Goal: Find contact information: Find contact information

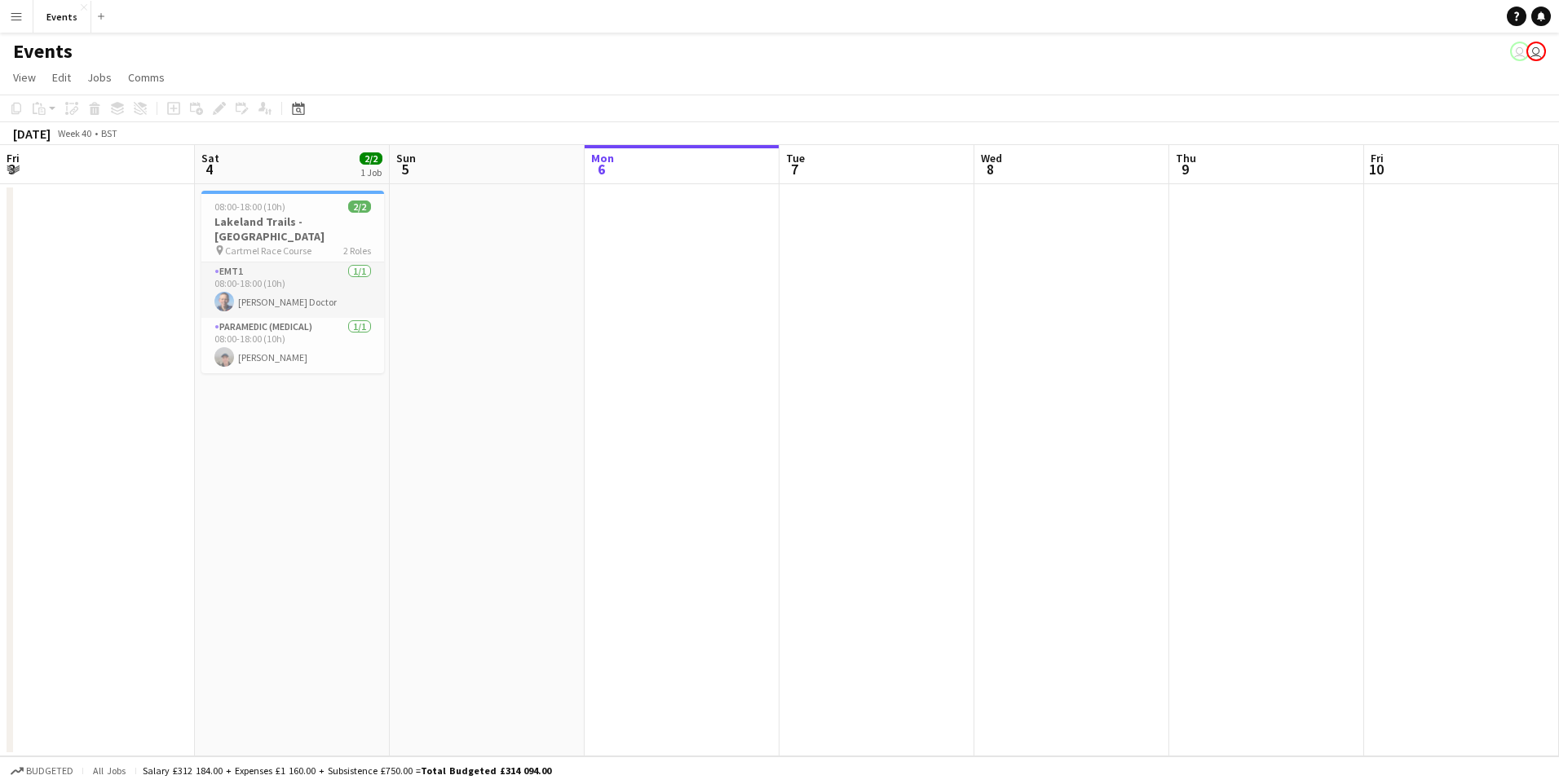
scroll to position [0, 389]
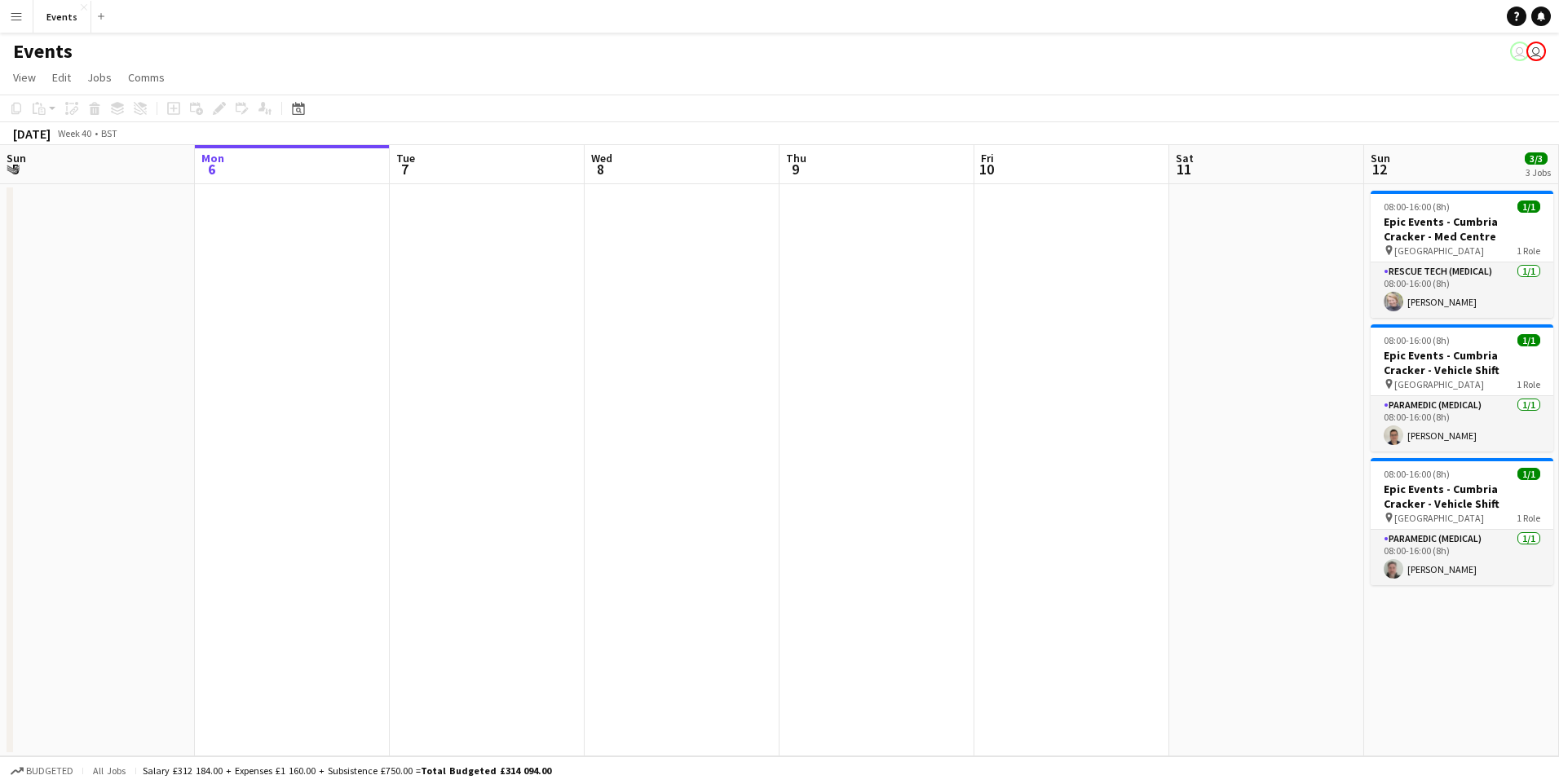
click at [24, 17] on button "Menu" at bounding box center [16, 16] width 33 height 33
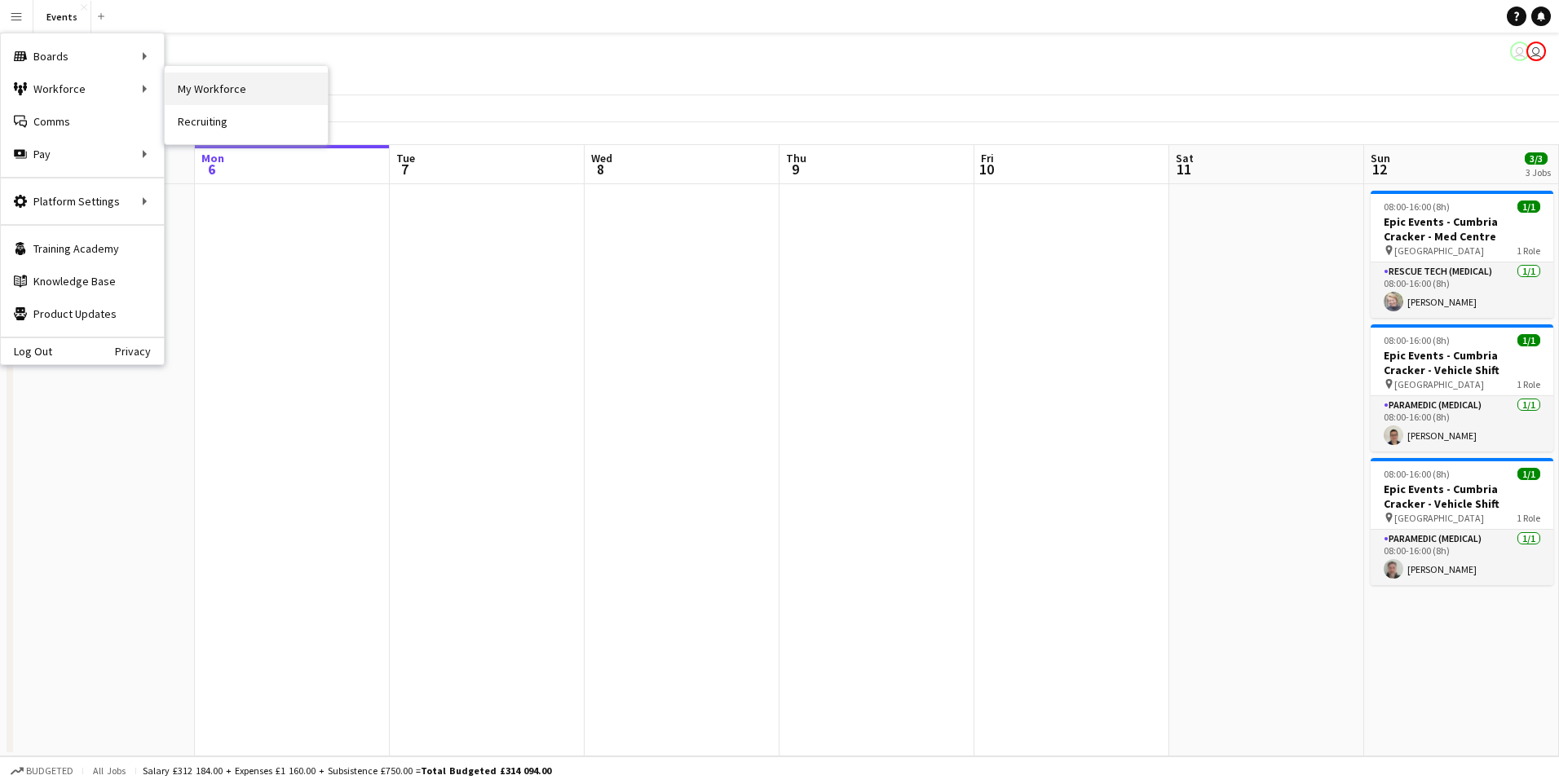
click at [221, 78] on link "My Workforce" at bounding box center [247, 89] width 163 height 33
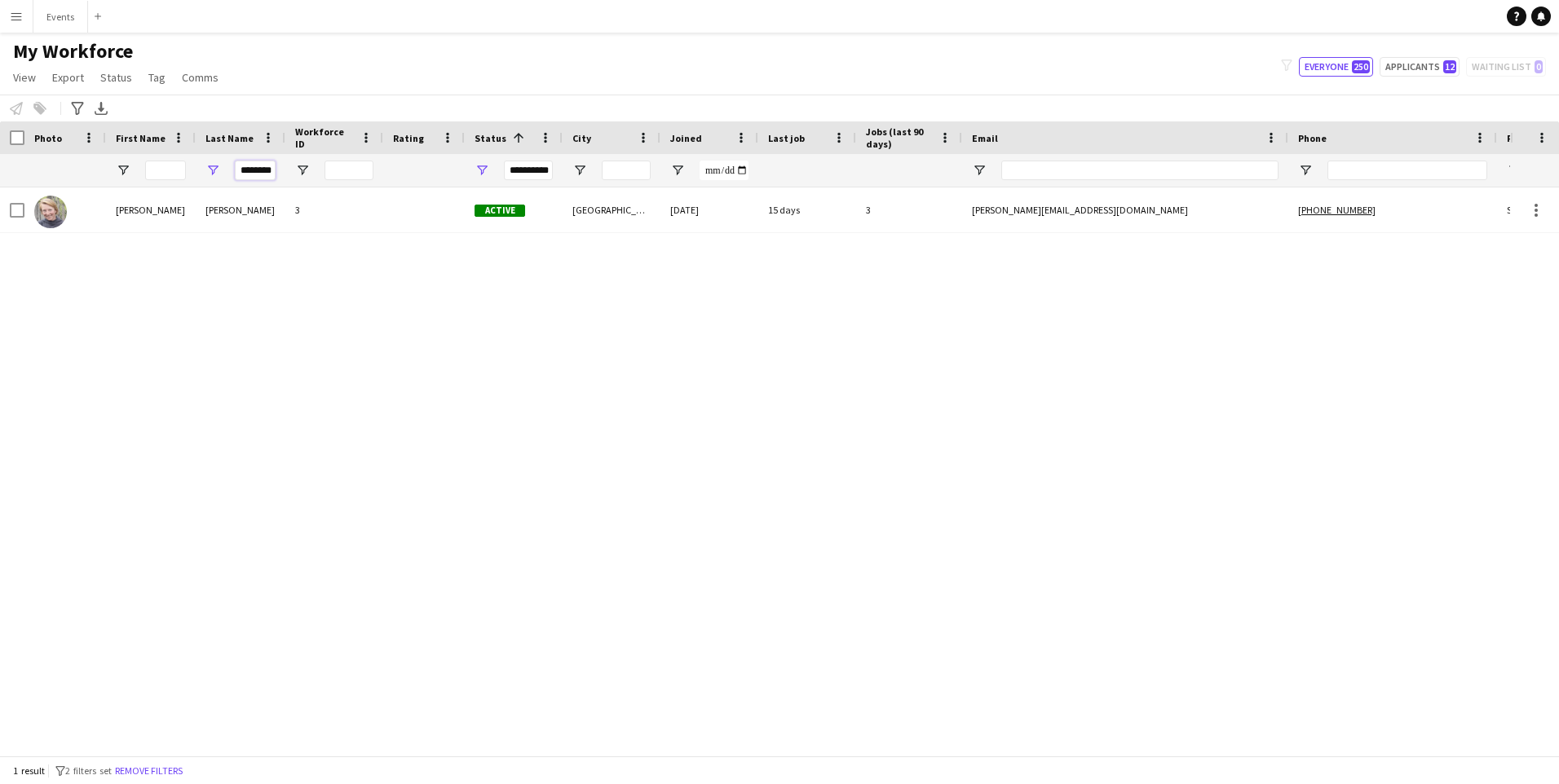
click at [275, 174] on input "********" at bounding box center [255, 171] width 40 height 20
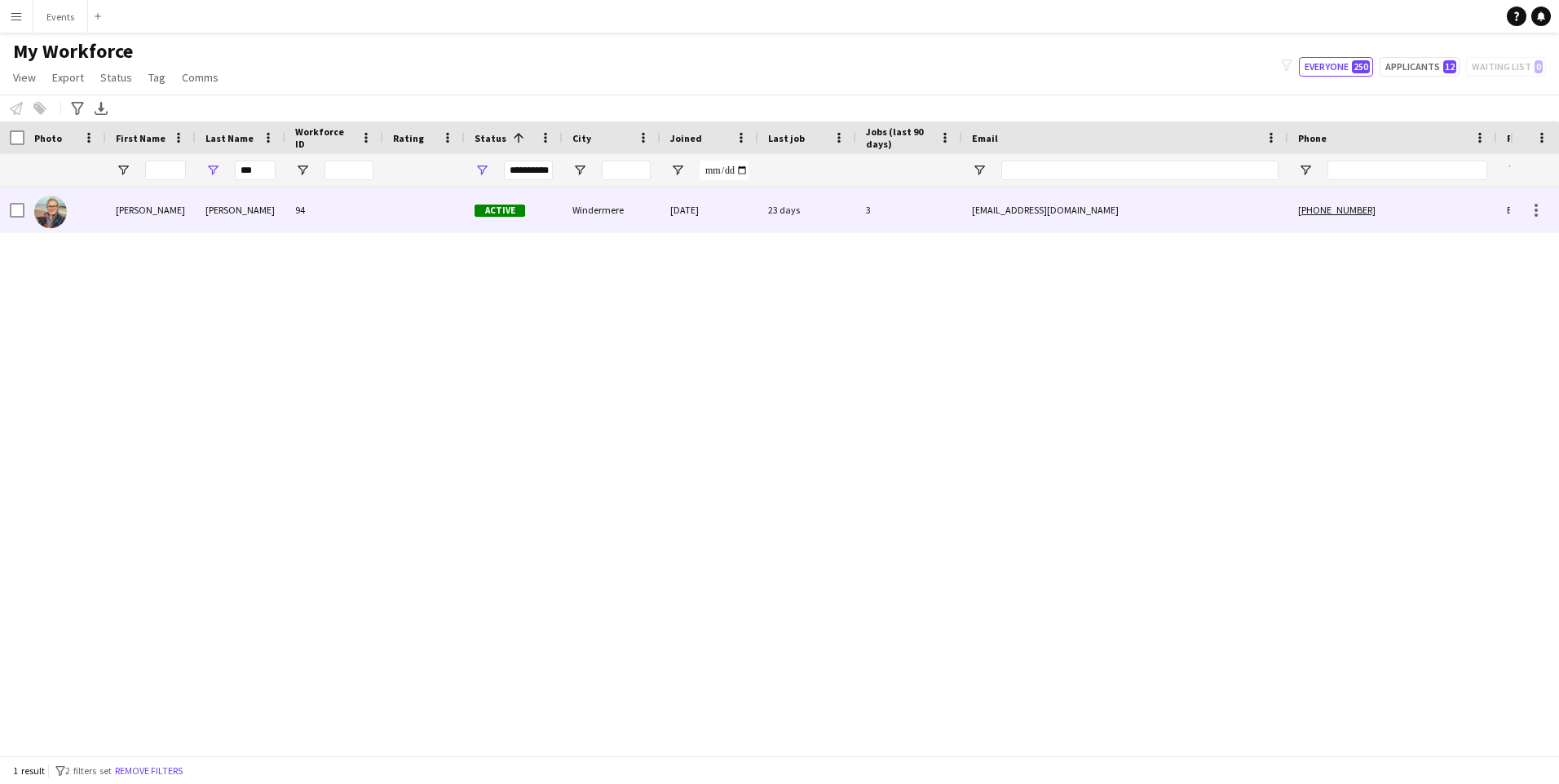
drag, startPoint x: 219, startPoint y: 204, endPoint x: 213, endPoint y: 214, distance: 11.7
click at [213, 213] on div "[PERSON_NAME]" at bounding box center [240, 209] width 90 height 45
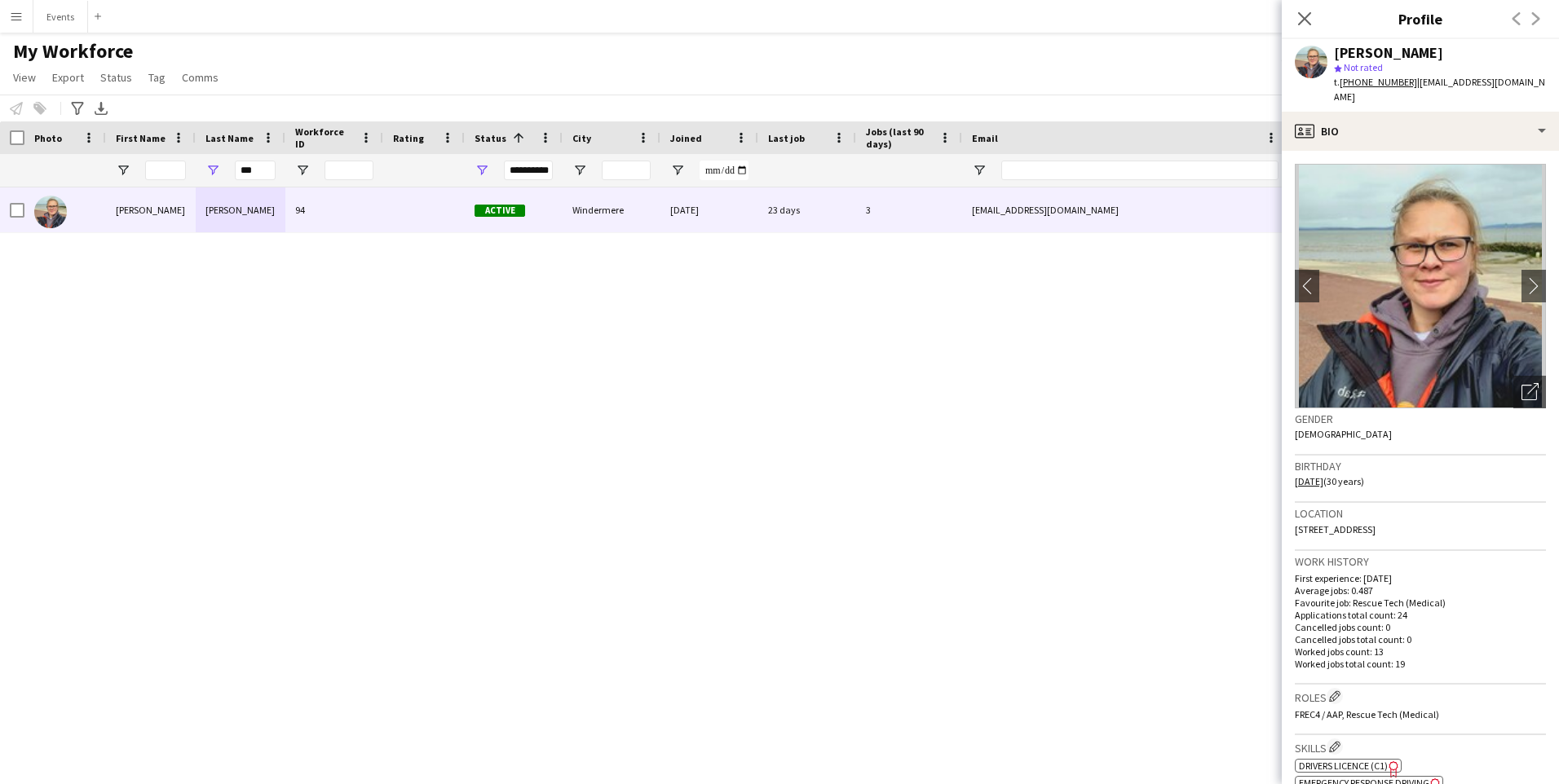
drag, startPoint x: 1455, startPoint y: 527, endPoint x: 1307, endPoint y: 507, distance: 149.3
click at [1283, 516] on app-crew-profile-bio "chevron-left chevron-right Open photos pop-in Gender [DEMOGRAPHIC_DATA] Birthda…" at bounding box center [1420, 467] width 277 height 633
copy span "[STREET_ADDRESS]"
drag, startPoint x: 1412, startPoint y: 83, endPoint x: 1538, endPoint y: 86, distance: 126.0
click at [1538, 86] on span "| [EMAIL_ADDRESS][DOMAIN_NAME]" at bounding box center [1439, 89] width 211 height 27
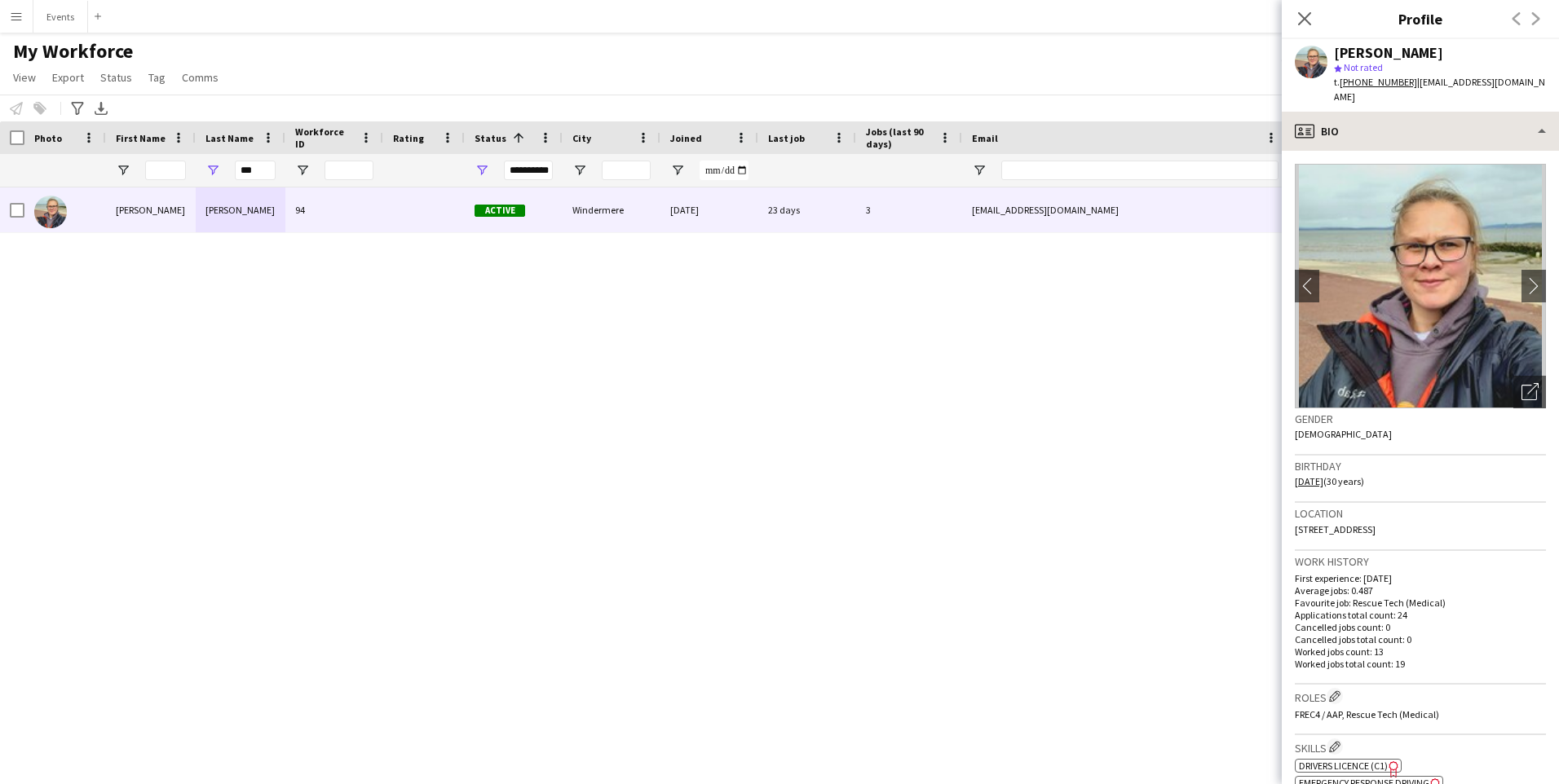
copy span "[EMAIL_ADDRESS][DOMAIN_NAME]"
drag, startPoint x: 1407, startPoint y: 82, endPoint x: 1358, endPoint y: 93, distance: 50.2
click at [1358, 93] on div "[PERSON_NAME] star Not rated t. [PHONE_NUMBER] | [EMAIL_ADDRESS][DOMAIN_NAME]" at bounding box center [1420, 75] width 277 height 73
copy tcxspan "7701092435"
click at [1302, 13] on icon "Close pop-in" at bounding box center [1303, 18] width 16 height 16
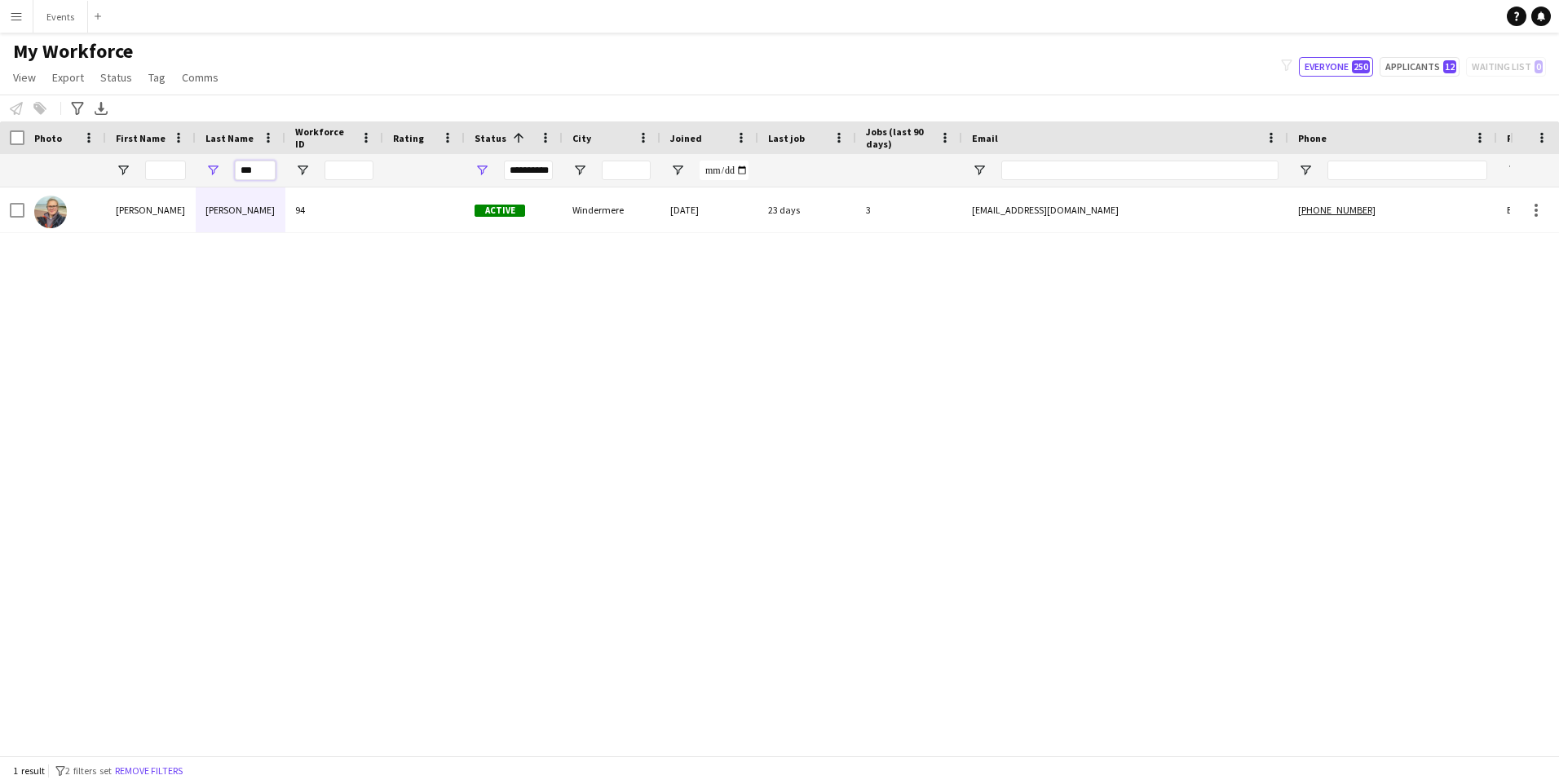
click at [247, 168] on input "***" at bounding box center [255, 171] width 40 height 20
type input "*******"
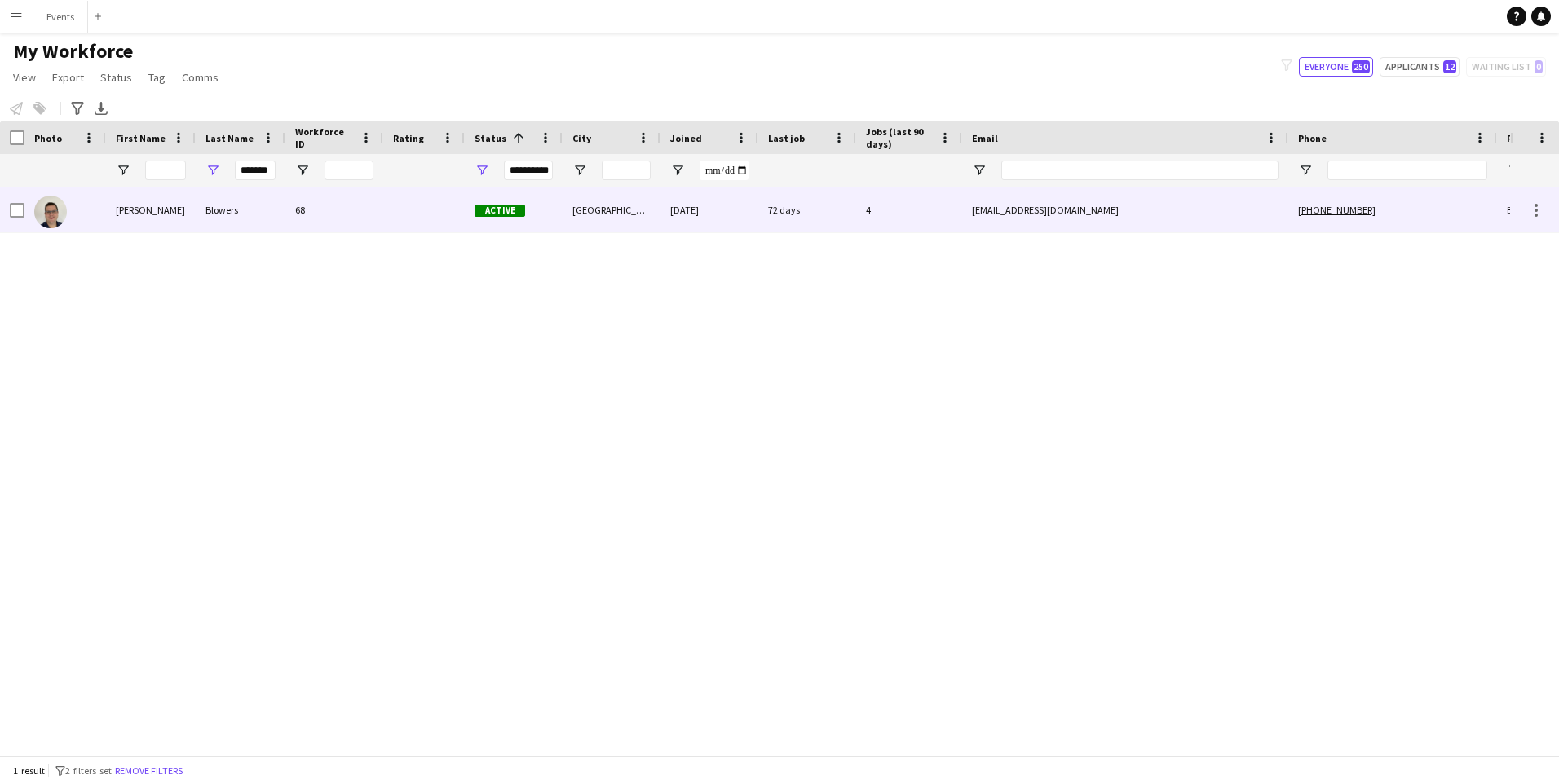
click at [250, 198] on div "Blowers" at bounding box center [240, 209] width 90 height 45
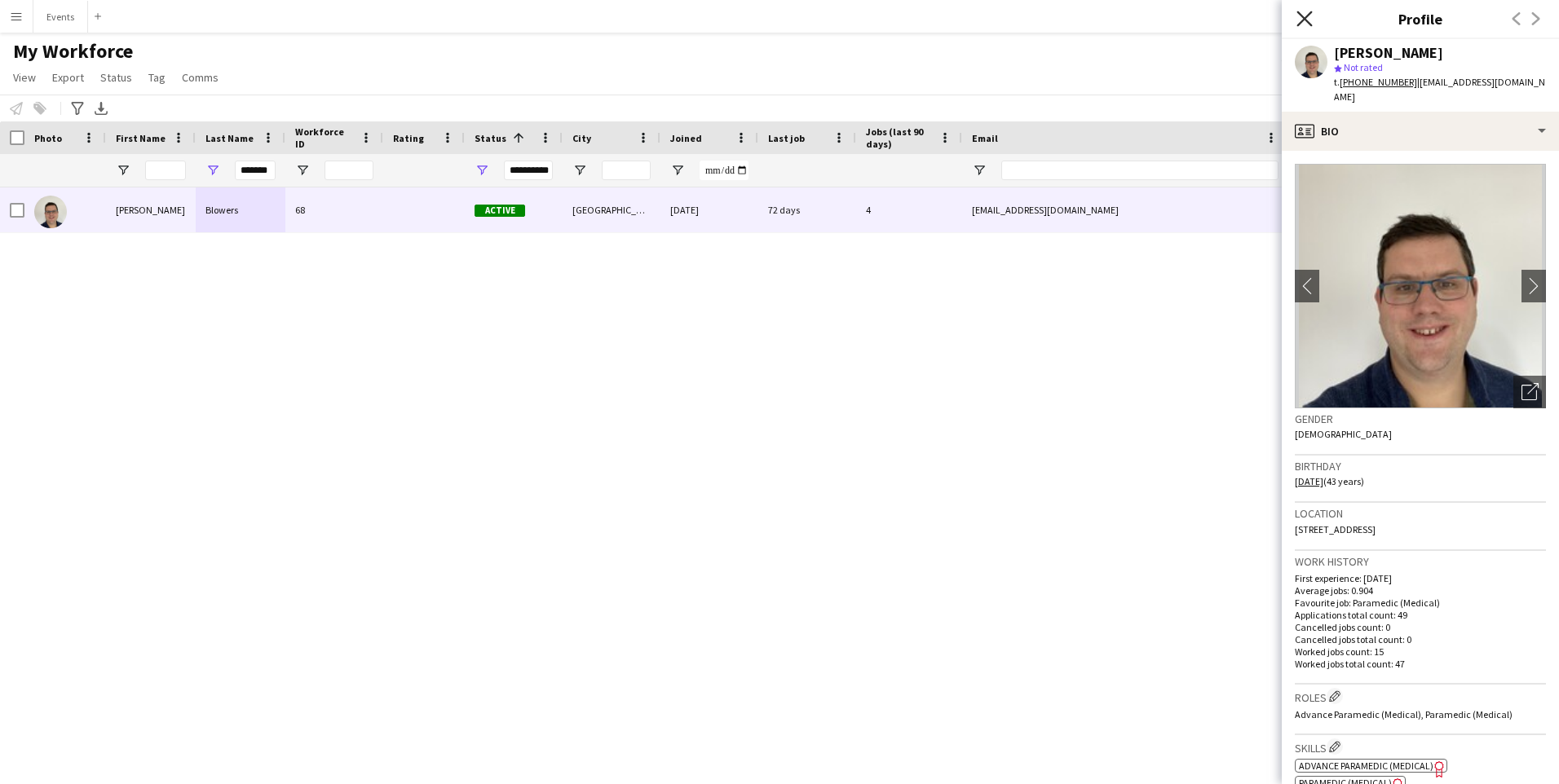
drag, startPoint x: 1298, startPoint y: 15, endPoint x: 1373, endPoint y: 223, distance: 221.1
click at [1298, 16] on icon "Close pop-in" at bounding box center [1303, 18] width 16 height 16
